Goal: Use online tool/utility: Utilize a website feature to perform a specific function

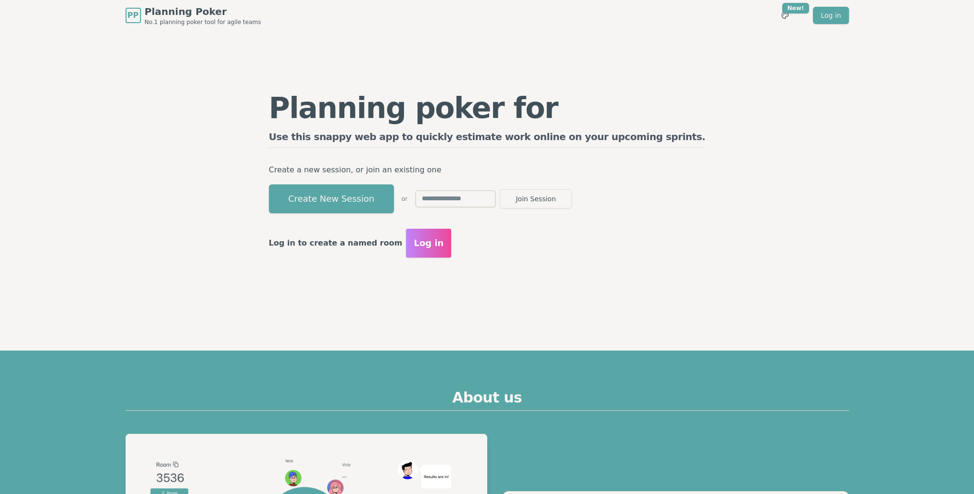
click at [253, 165] on div "Planning poker for stories Use this snappy web app to quickly estimate work onl…" at bounding box center [487, 175] width 739 height 289
click at [233, 132] on div "Planning poker for stories Use this snappy web app to quickly estimate work onl…" at bounding box center [487, 175] width 739 height 289
click at [238, 88] on div "Planning poker for epics Use this snappy web app to quickly estimate work onlin…" at bounding box center [487, 175] width 739 height 289
click at [496, 195] on input "text" at bounding box center [455, 198] width 81 height 17
type input "****"
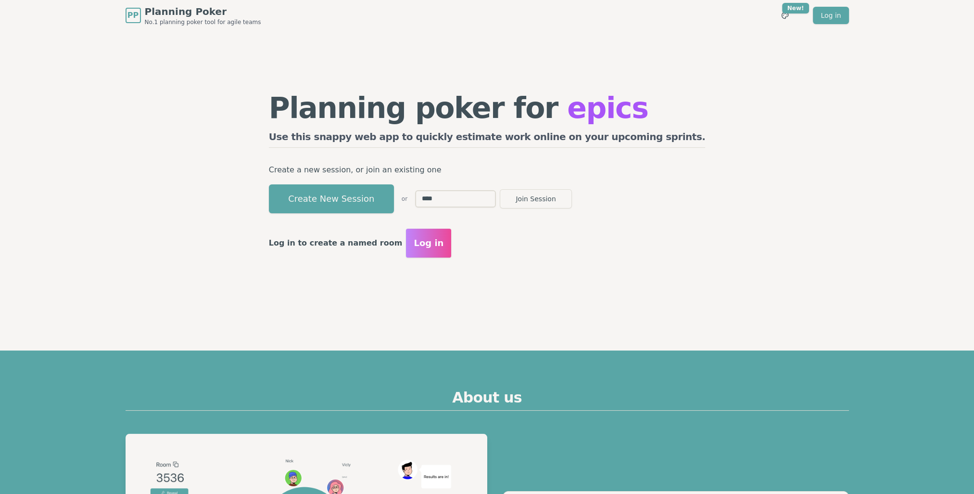
click at [500, 189] on button "Join Session" at bounding box center [536, 198] width 72 height 19
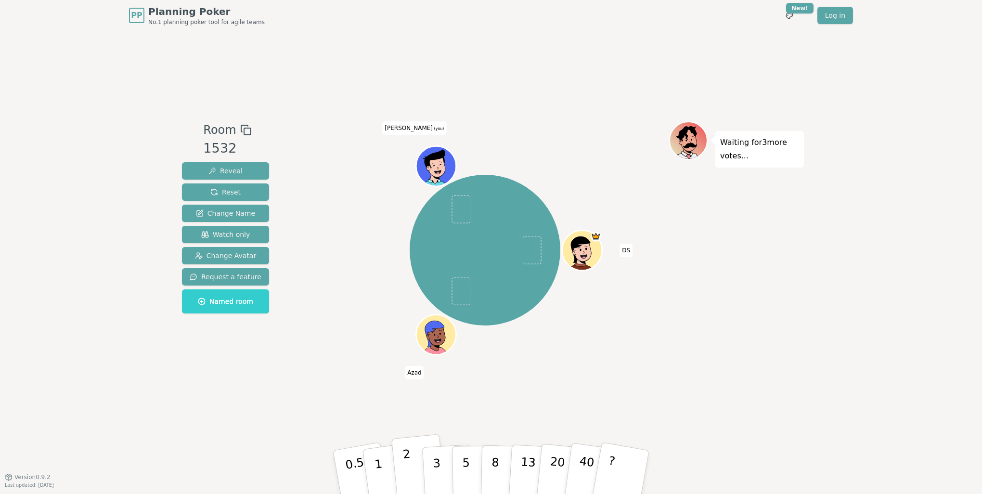
click at [410, 461] on button "2" at bounding box center [418, 472] width 55 height 77
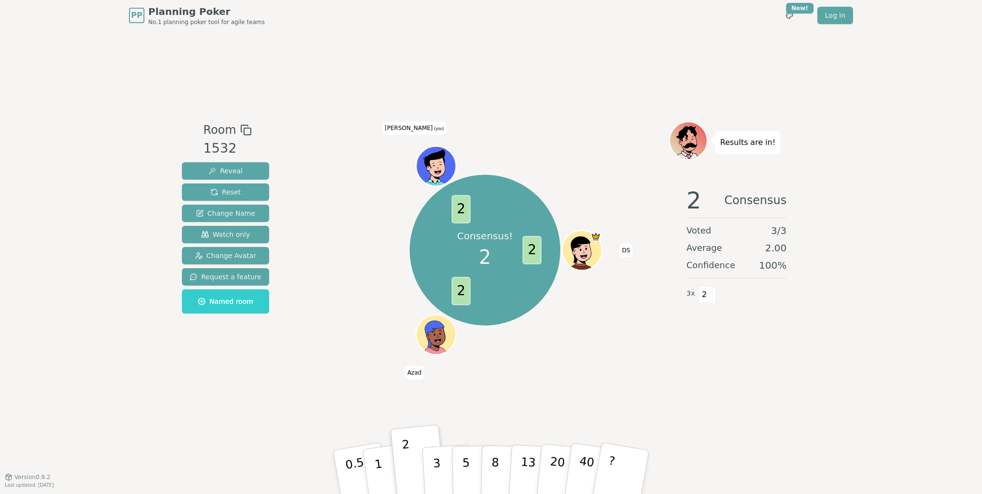
click at [317, 278] on div "Consensus! 2 2 2 2 DS [PERSON_NAME] (you)" at bounding box center [485, 250] width 368 height 223
click at [316, 344] on div "Consensus! 2 2 2 2 DS [PERSON_NAME] (you)" at bounding box center [485, 250] width 368 height 223
click at [294, 350] on div "Room 1532 Reveal Reset Change Name Watch only Change Avatar Request a feature N…" at bounding box center [491, 253] width 626 height 265
click at [406, 454] on p "2" at bounding box center [408, 473] width 13 height 52
click at [368, 381] on div "Consensus! 2 2 2 2 DS [PERSON_NAME] (you)" at bounding box center [485, 253] width 368 height 265
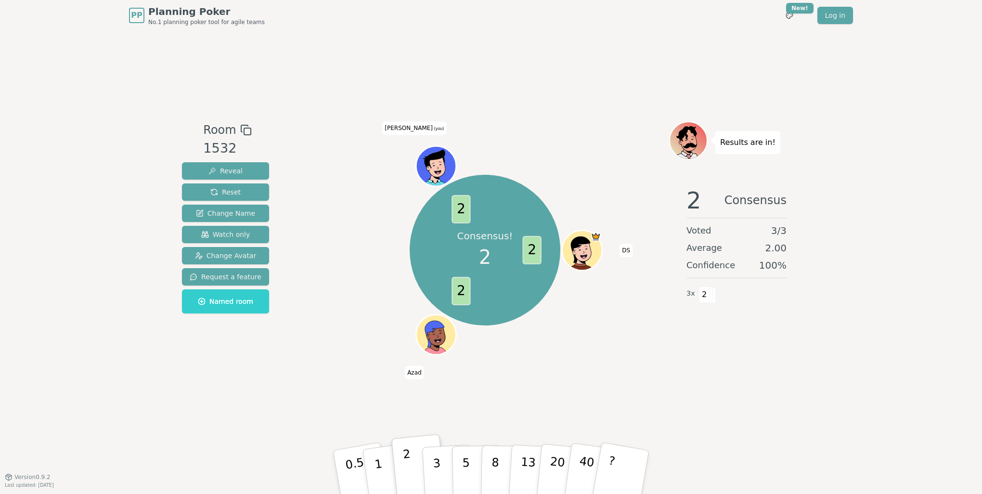
click at [407, 453] on p "2" at bounding box center [408, 473] width 13 height 52
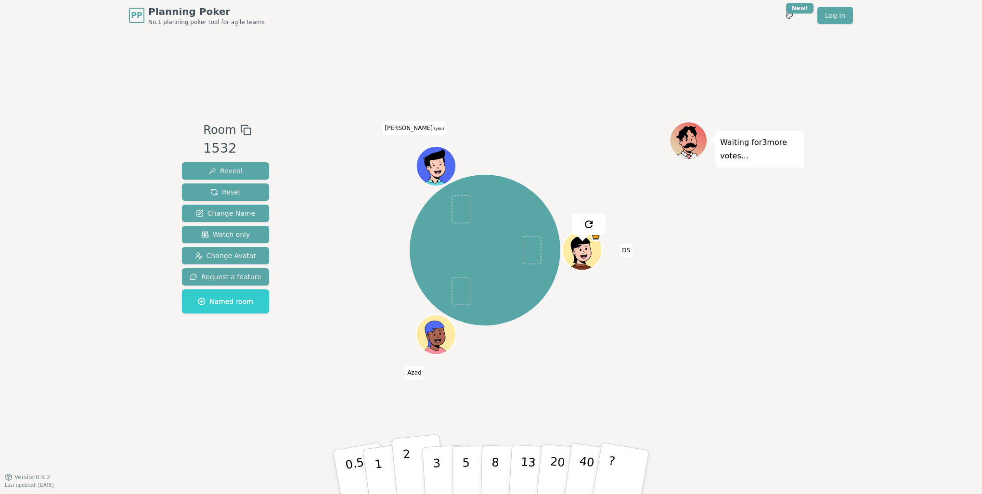
click at [411, 453] on button "2" at bounding box center [418, 472] width 55 height 77
click at [350, 355] on div "DS [PERSON_NAME] (you)" at bounding box center [485, 250] width 368 height 223
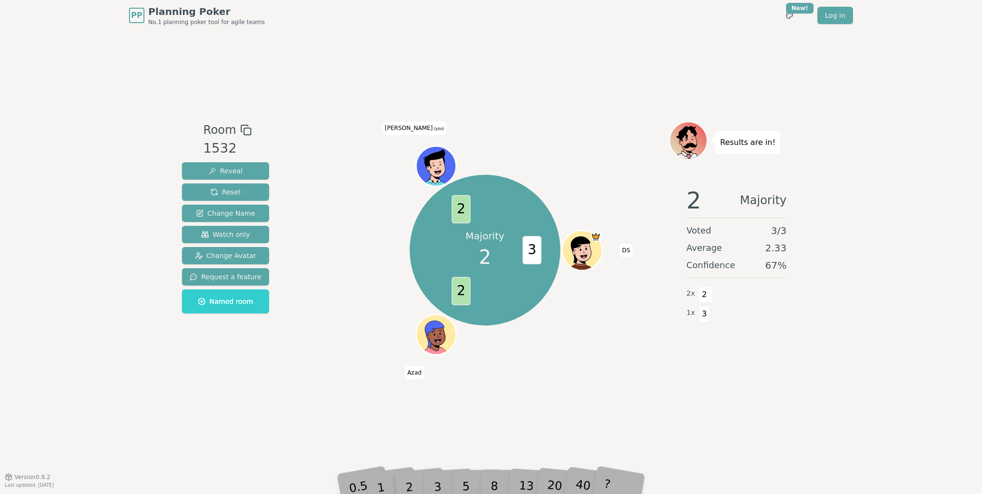
click at [385, 315] on div "Majority 2 3 2 2 DS [PERSON_NAME] (you)" at bounding box center [485, 250] width 368 height 223
